Goal: Information Seeking & Learning: Learn about a topic

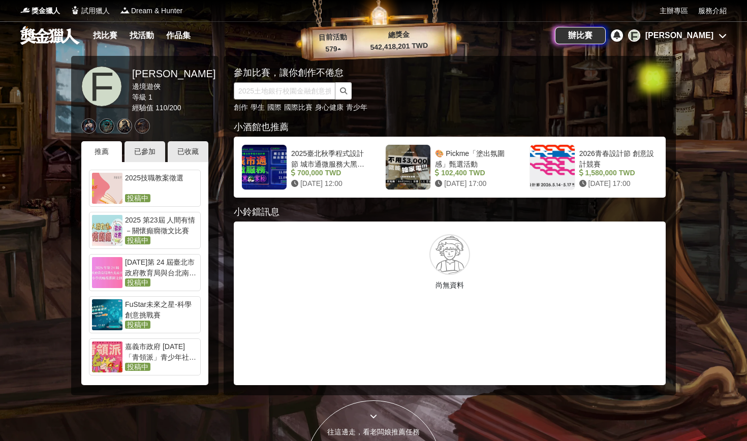
click at [281, 88] on input "text" at bounding box center [285, 90] width 102 height 17
type input "文學獎"
click at [344, 91] on button "submit" at bounding box center [344, 90] width 16 height 17
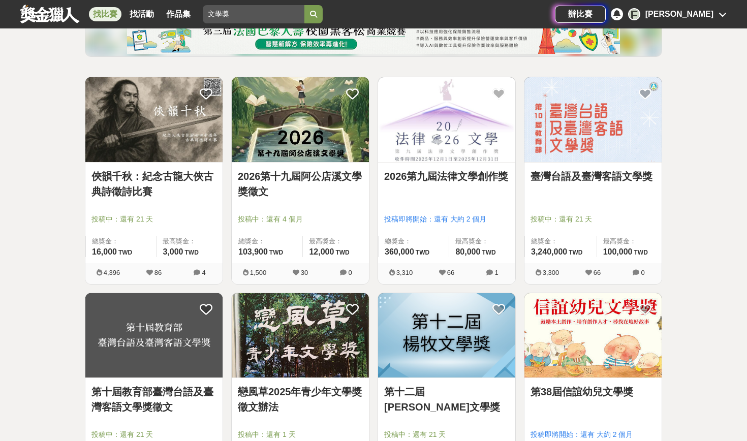
scroll to position [145, 0]
click at [587, 172] on link "臺灣台語及臺灣客語文學獎" at bounding box center [593, 176] width 125 height 15
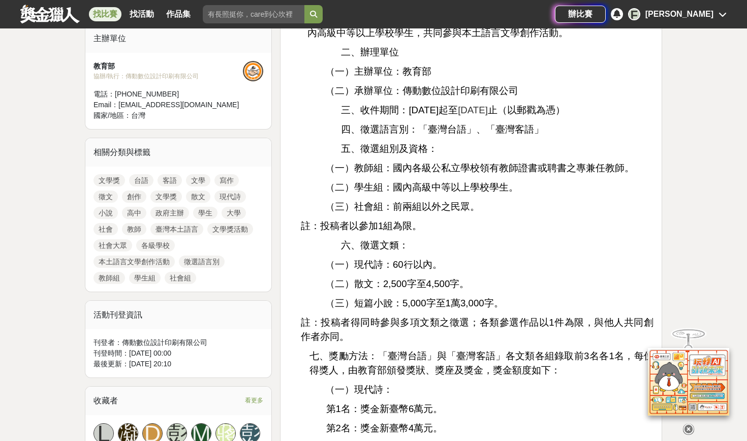
scroll to position [352, 0]
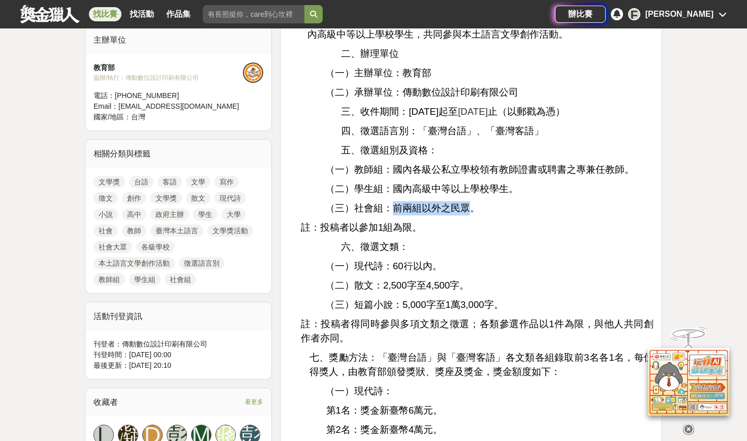
drag, startPoint x: 396, startPoint y: 202, endPoint x: 470, endPoint y: 205, distance: 73.8
click at [470, 205] on span "（三）社會組：前兩組以外之民眾。" at bounding box center [402, 208] width 155 height 11
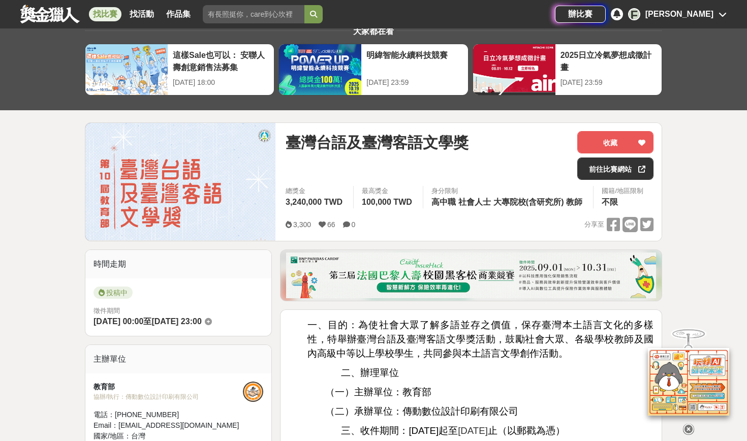
scroll to position [32, 0]
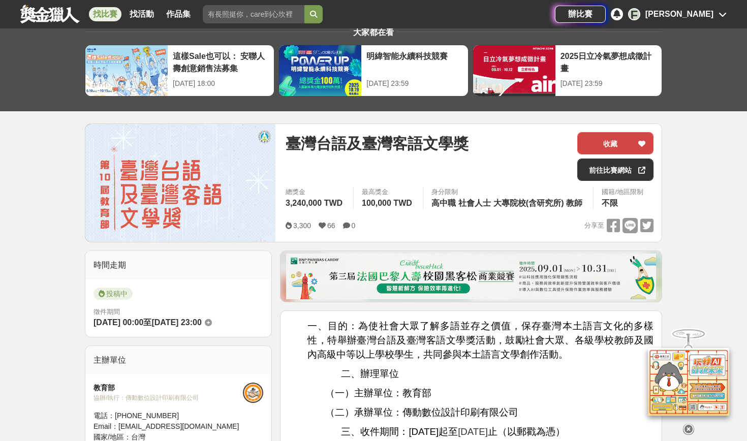
click at [622, 142] on button "收藏" at bounding box center [616, 143] width 76 height 22
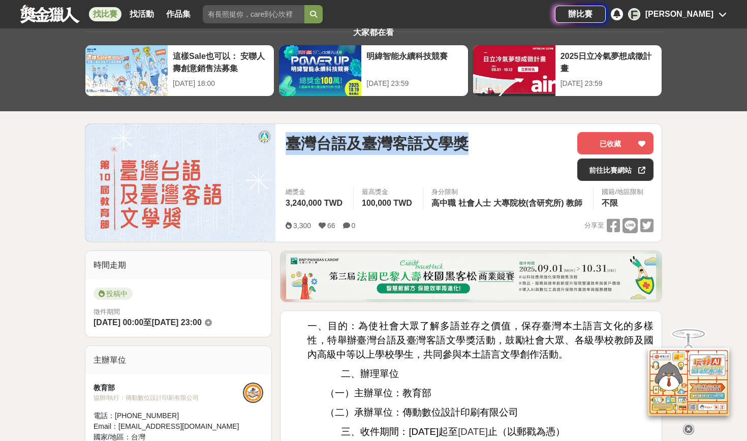
drag, startPoint x: 287, startPoint y: 139, endPoint x: 473, endPoint y: 145, distance: 186.2
click at [473, 146] on div "臺灣台語及臺灣客語文學獎" at bounding box center [428, 143] width 284 height 23
copy span "臺灣台語及臺灣客語文學獎"
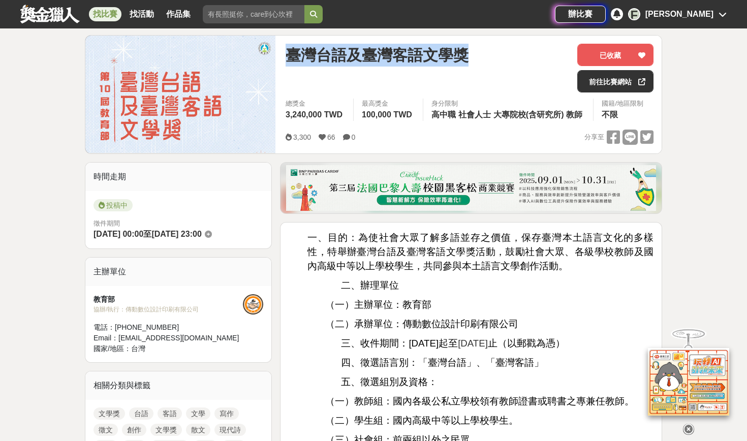
scroll to position [121, 0]
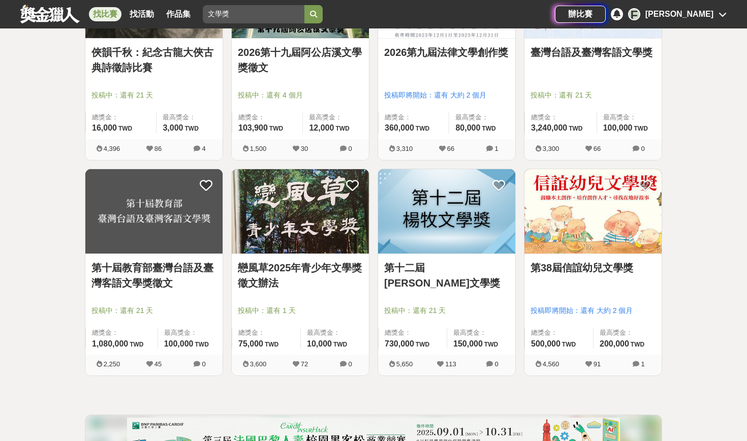
scroll to position [273, 0]
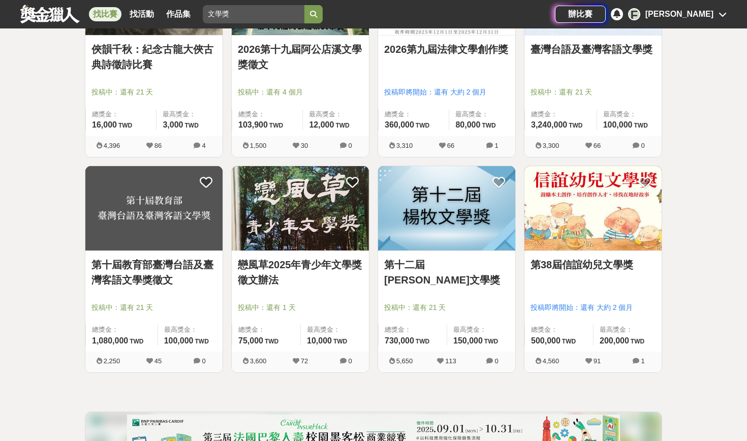
click at [446, 219] on img at bounding box center [446, 208] width 137 height 85
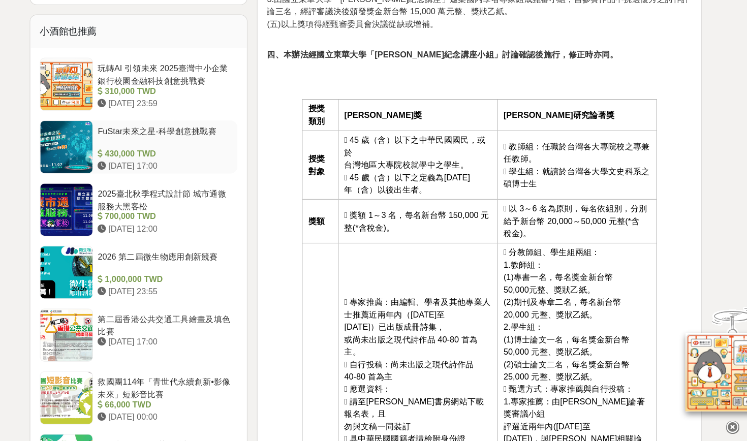
scroll to position [835, 0]
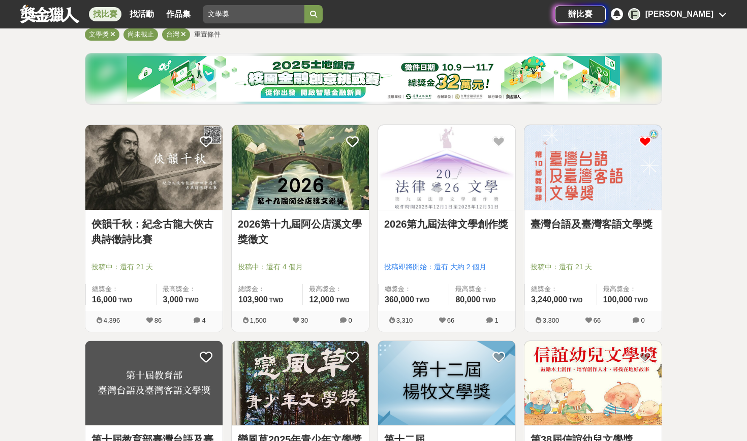
scroll to position [64, 0]
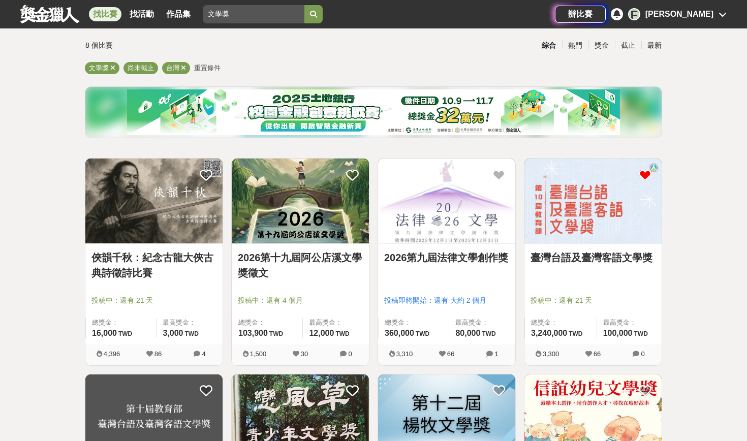
click at [312, 268] on link "2026第十九屆阿公店溪文學獎徵文" at bounding box center [300, 265] width 125 height 31
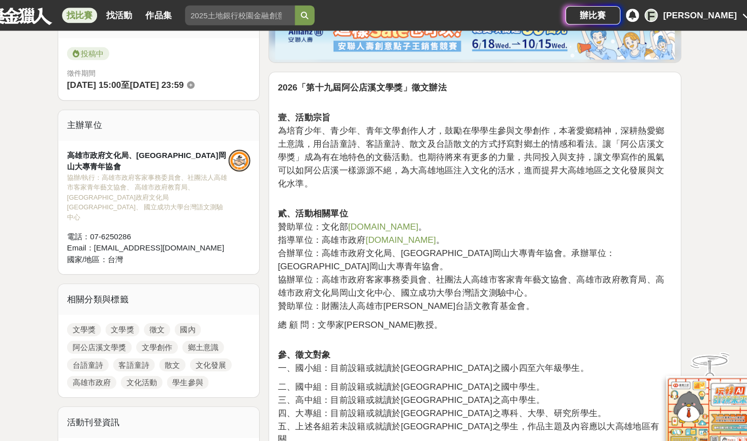
scroll to position [120, 0]
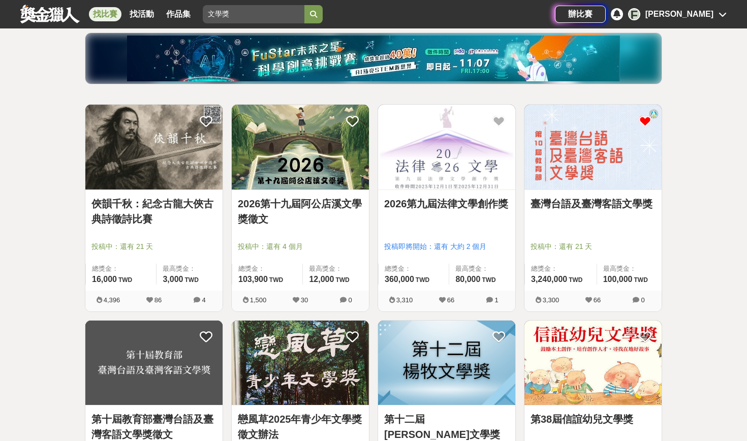
scroll to position [120, 0]
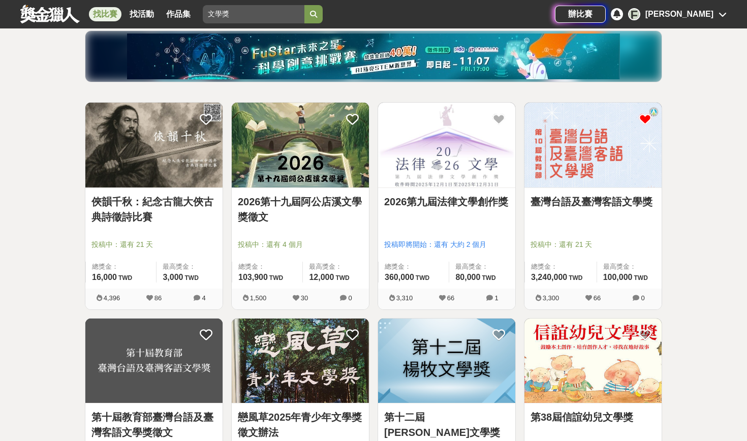
click at [185, 209] on link "俠韻千秋：紀念古龍大俠古典詩徵詩比賽" at bounding box center [154, 209] width 125 height 31
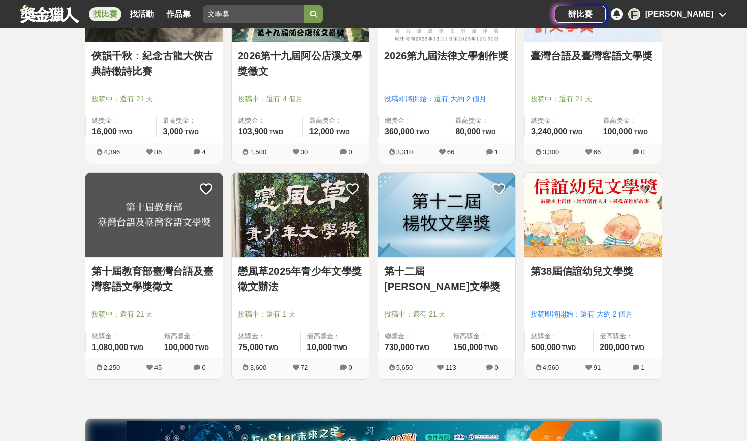
scroll to position [299, 0]
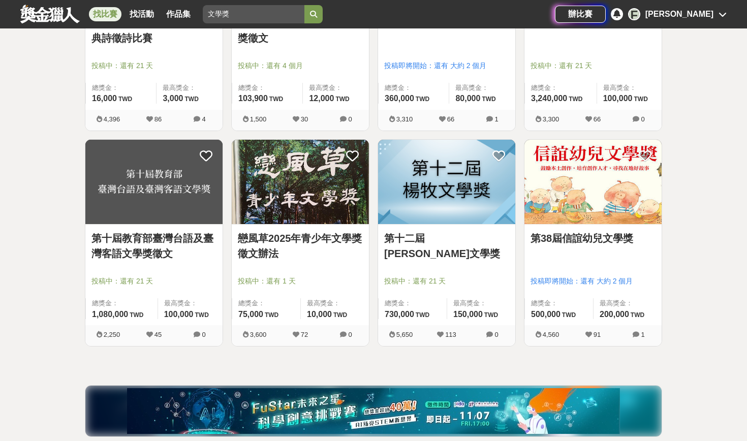
click at [331, 264] on div at bounding box center [303, 267] width 131 height 12
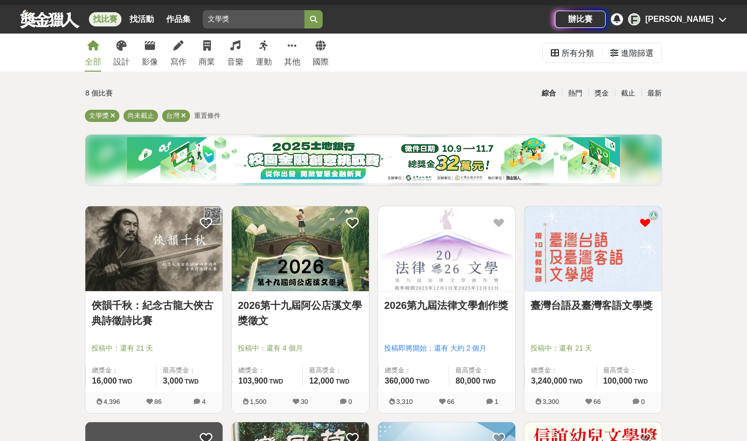
scroll to position [19, 0]
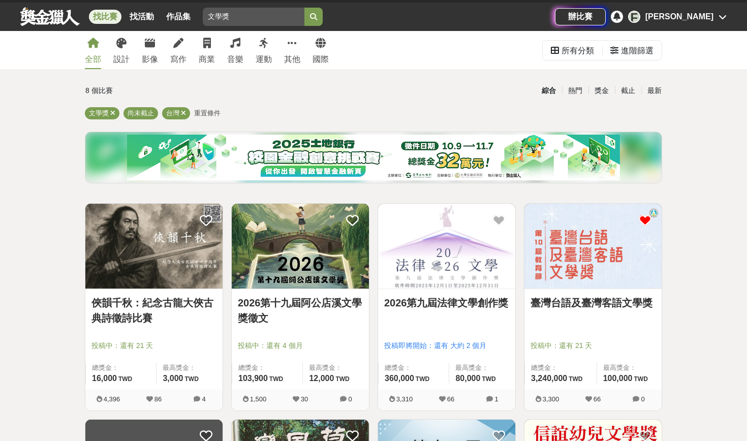
click at [415, 290] on div "2026第九屆法律文學創作獎 投稿即將開始：還有 大約 2 個月 總獎金： 360,000 360,000 TWD 最高獎金： 80,000 TWD" at bounding box center [446, 339] width 137 height 101
click at [420, 266] on img at bounding box center [446, 246] width 137 height 85
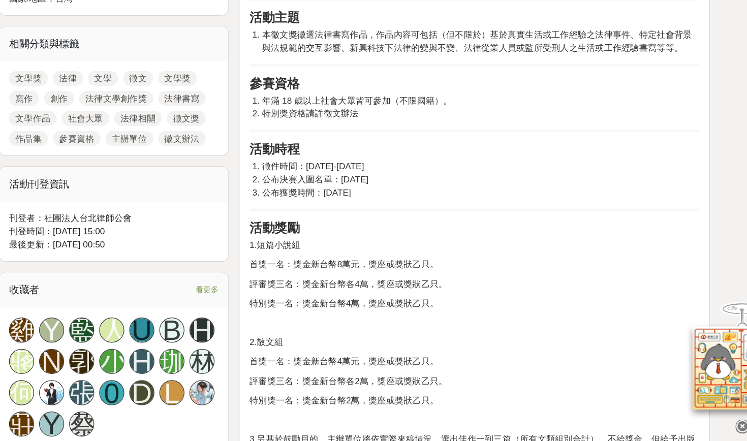
scroll to position [582, 0]
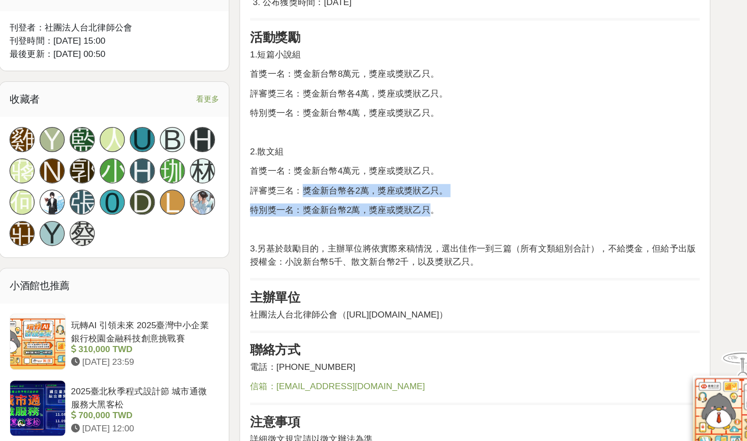
drag, startPoint x: 247, startPoint y: 156, endPoint x: 351, endPoint y: 167, distance: 104.9
click at [351, 168] on div "前言 本會為鼓勵並推廣法律書寫，爰辦理本屆法律文學創作獎徵文活動（下稱本徵文獎），本會希望透過本徵文獎，鼓勵社會大眾、法律相關從業人員、在監受刑人等投入法律書…" at bounding box center [471, 87] width 365 height 636
click at [351, 208] on p "特別獎一名：獎金新台幣2萬，獎座或獎狀乙只。" at bounding box center [471, 213] width 365 height 11
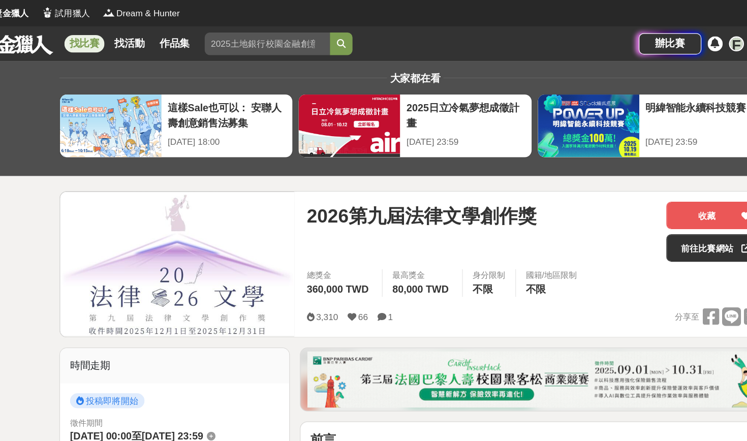
scroll to position [0, 0]
